Goal: Find specific page/section: Find specific page/section

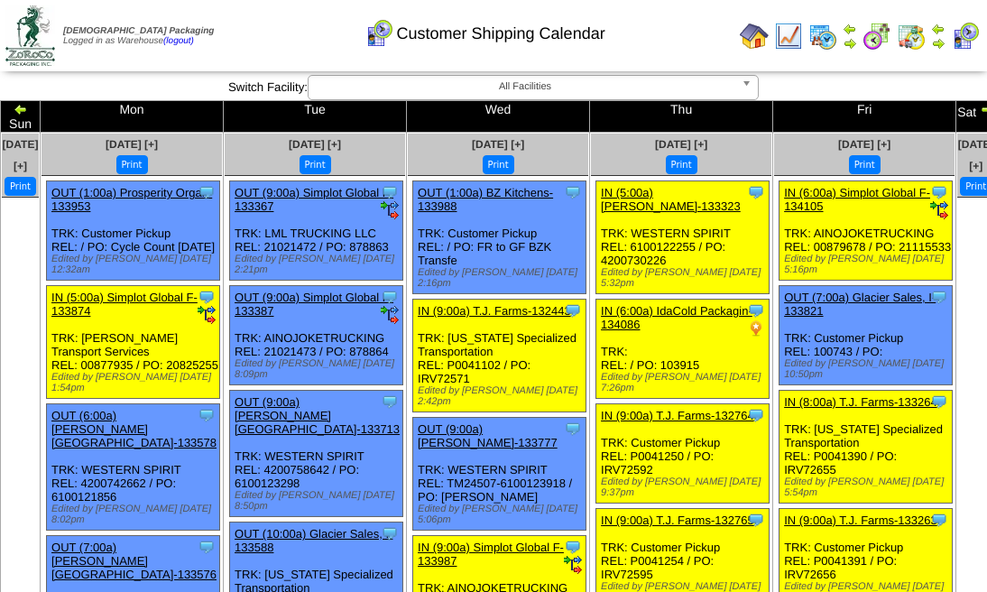
scroll to position [420, 0]
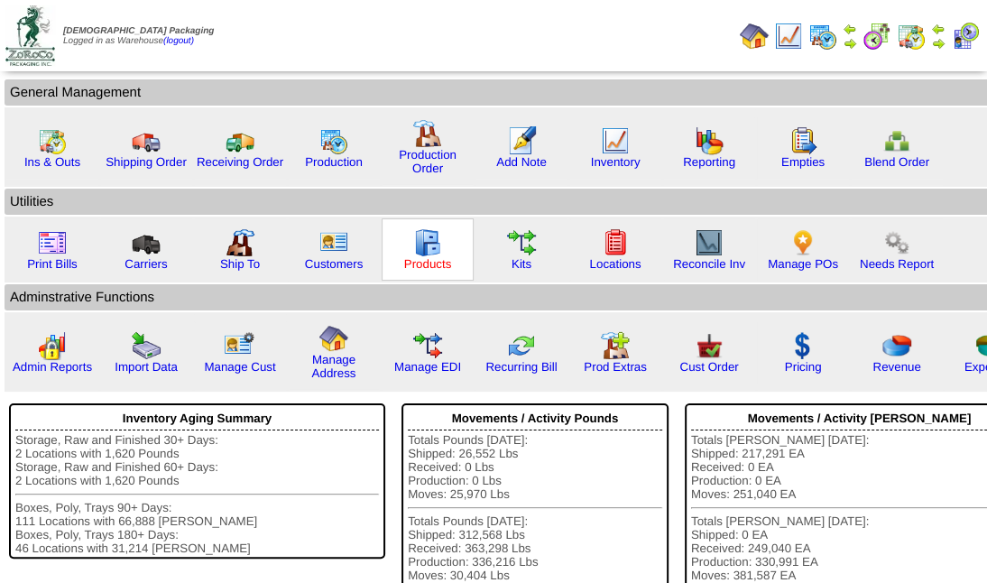
click at [426, 268] on link "Products" at bounding box center [428, 264] width 48 height 14
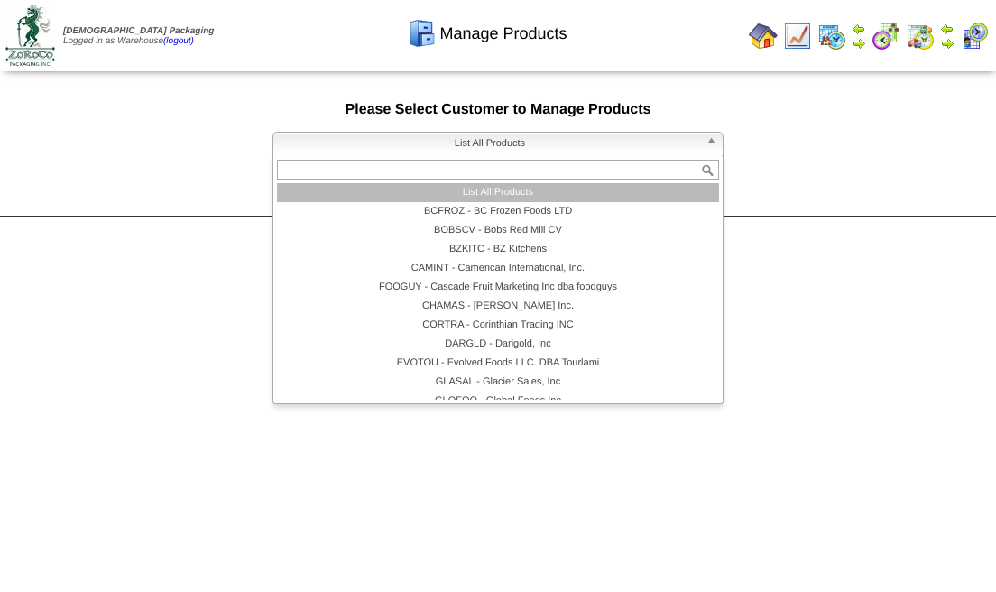
click at [712, 143] on b at bounding box center [715, 144] width 16 height 23
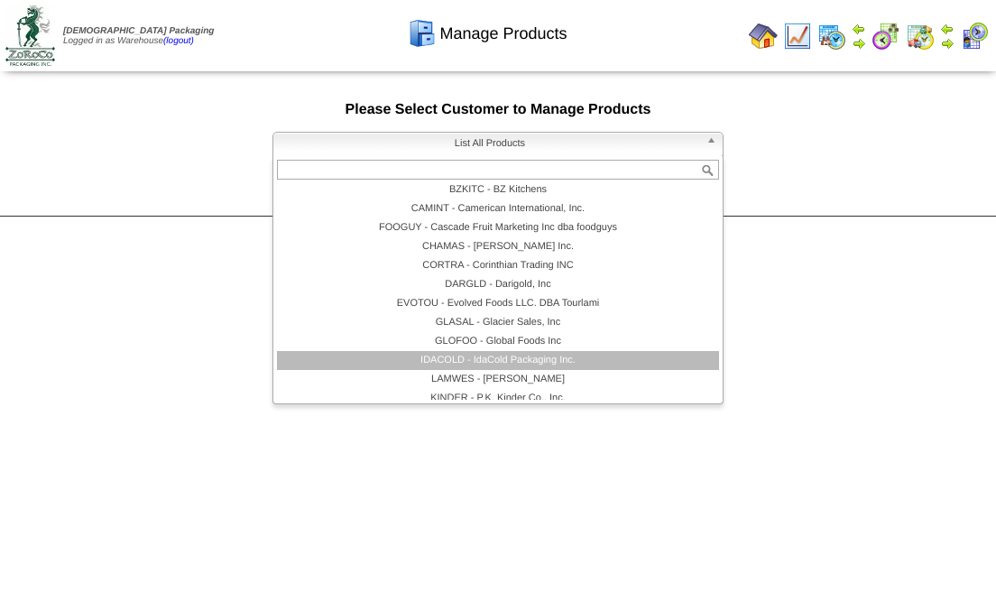
scroll to position [120, 0]
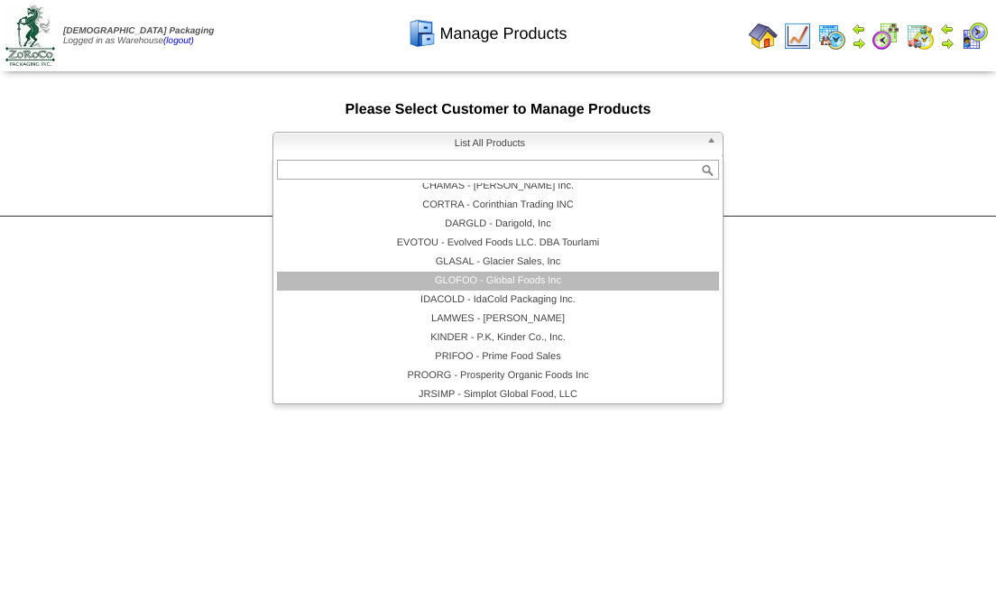
click at [526, 278] on li "GLOFOO - Global Foods Inc" at bounding box center [498, 281] width 442 height 19
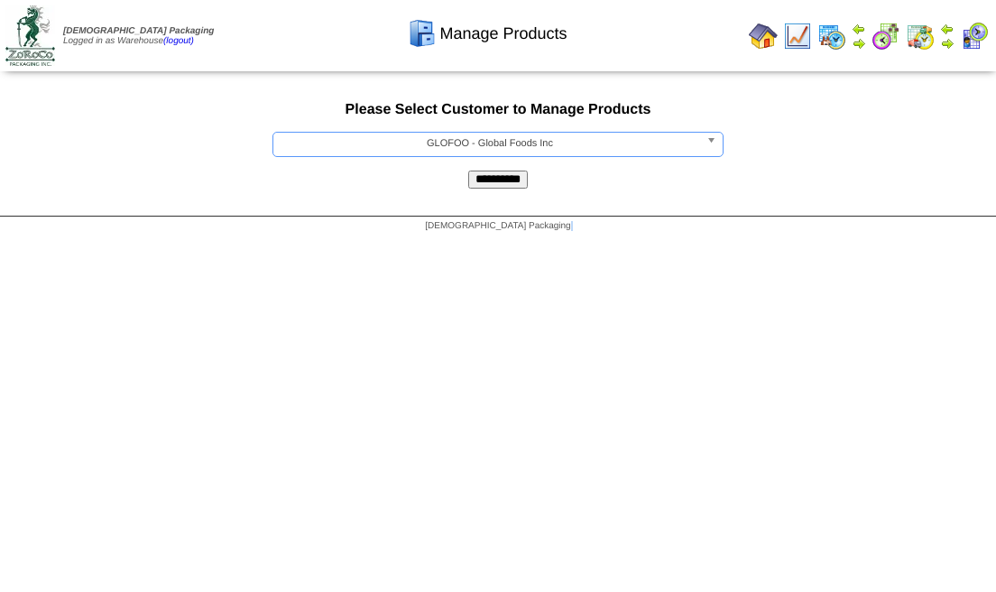
click at [526, 241] on html "Zoroco Packaging Logged in as Warehouse (logout) Print All" at bounding box center [498, 120] width 996 height 241
click at [503, 178] on input "**********" at bounding box center [498, 180] width 60 height 18
